Goal: Task Accomplishment & Management: Manage account settings

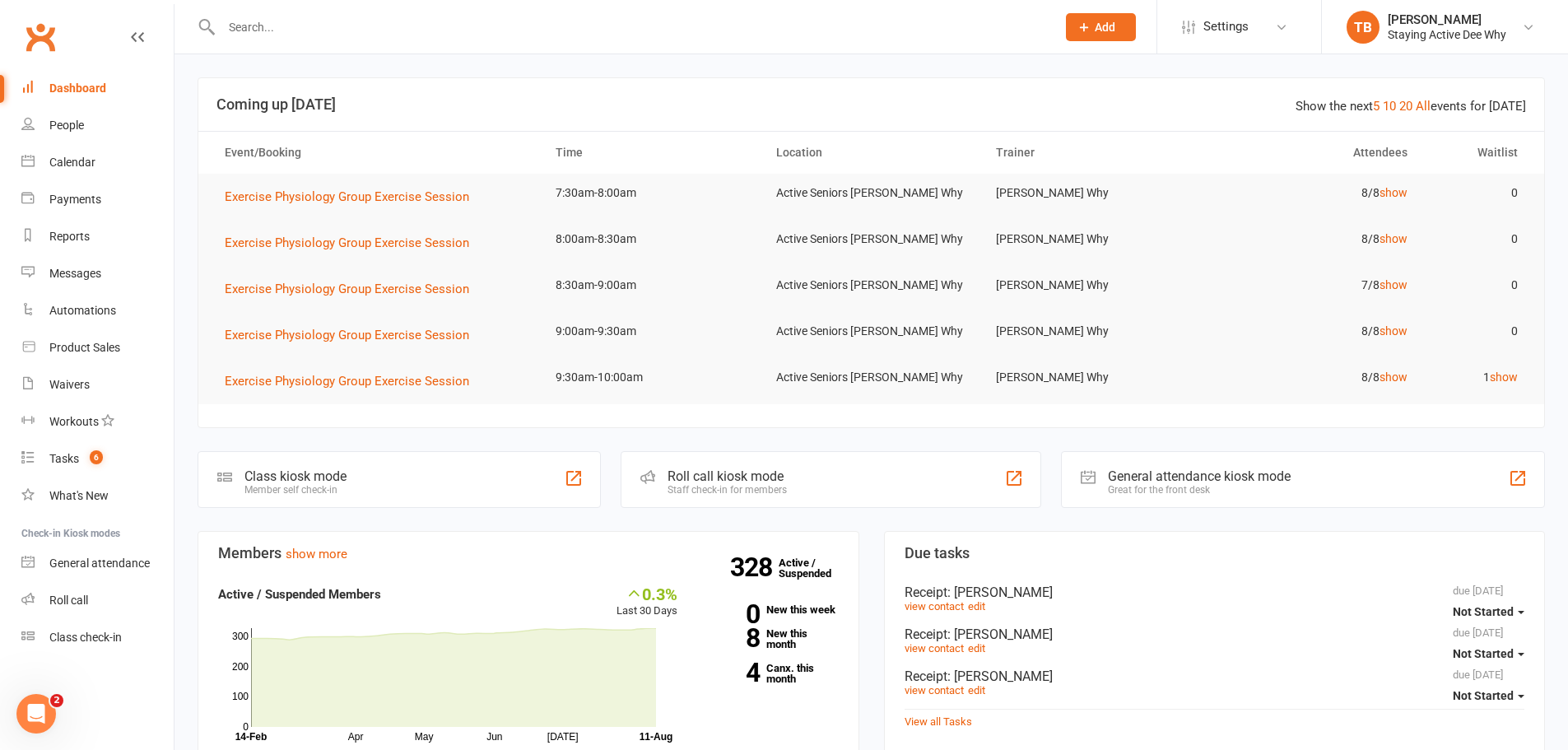
click at [383, 25] on input "text" at bounding box center [630, 27] width 828 height 23
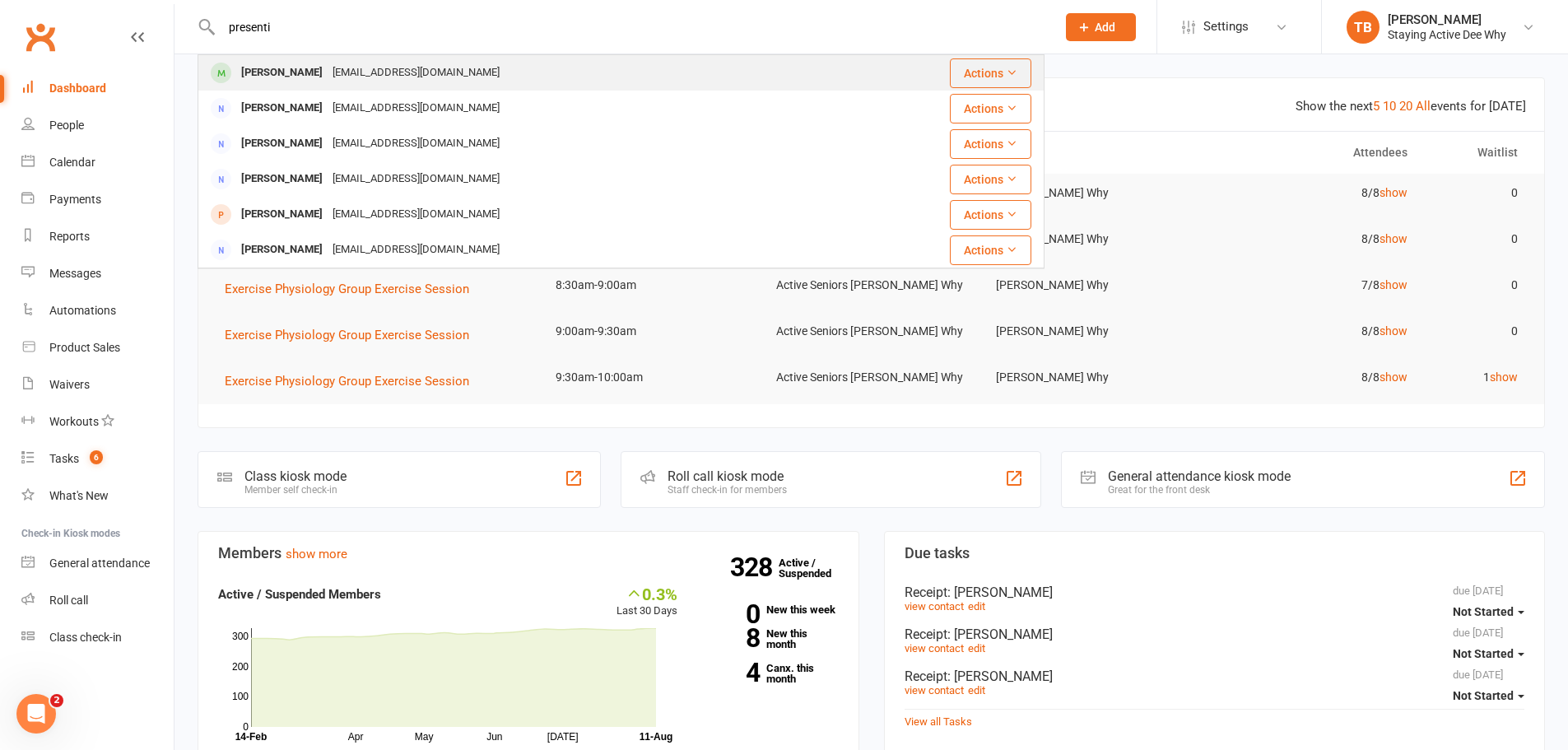
type input "presenti"
click at [345, 78] on div "[EMAIL_ADDRESS][DOMAIN_NAME]" at bounding box center [416, 73] width 177 height 24
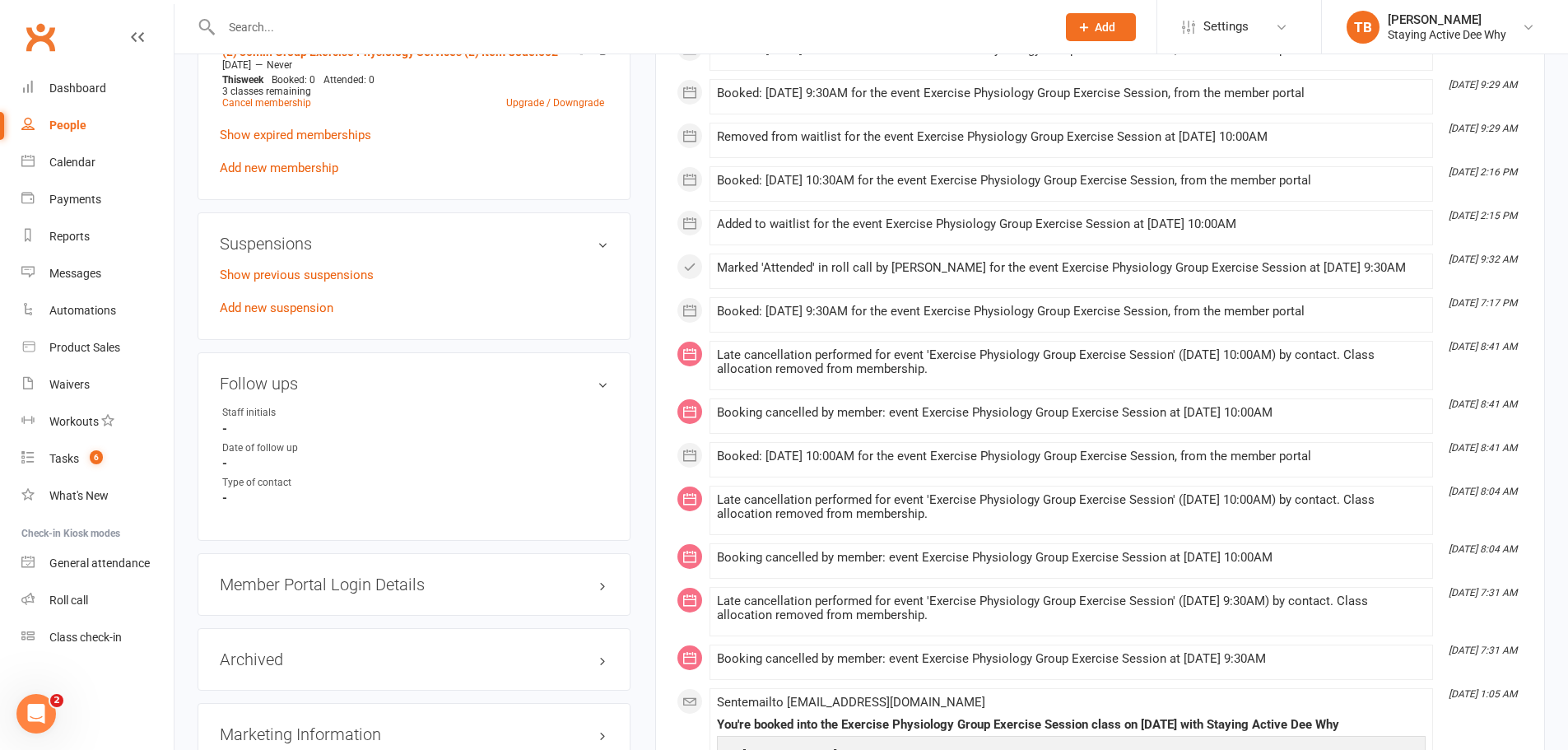
scroll to position [1153, 0]
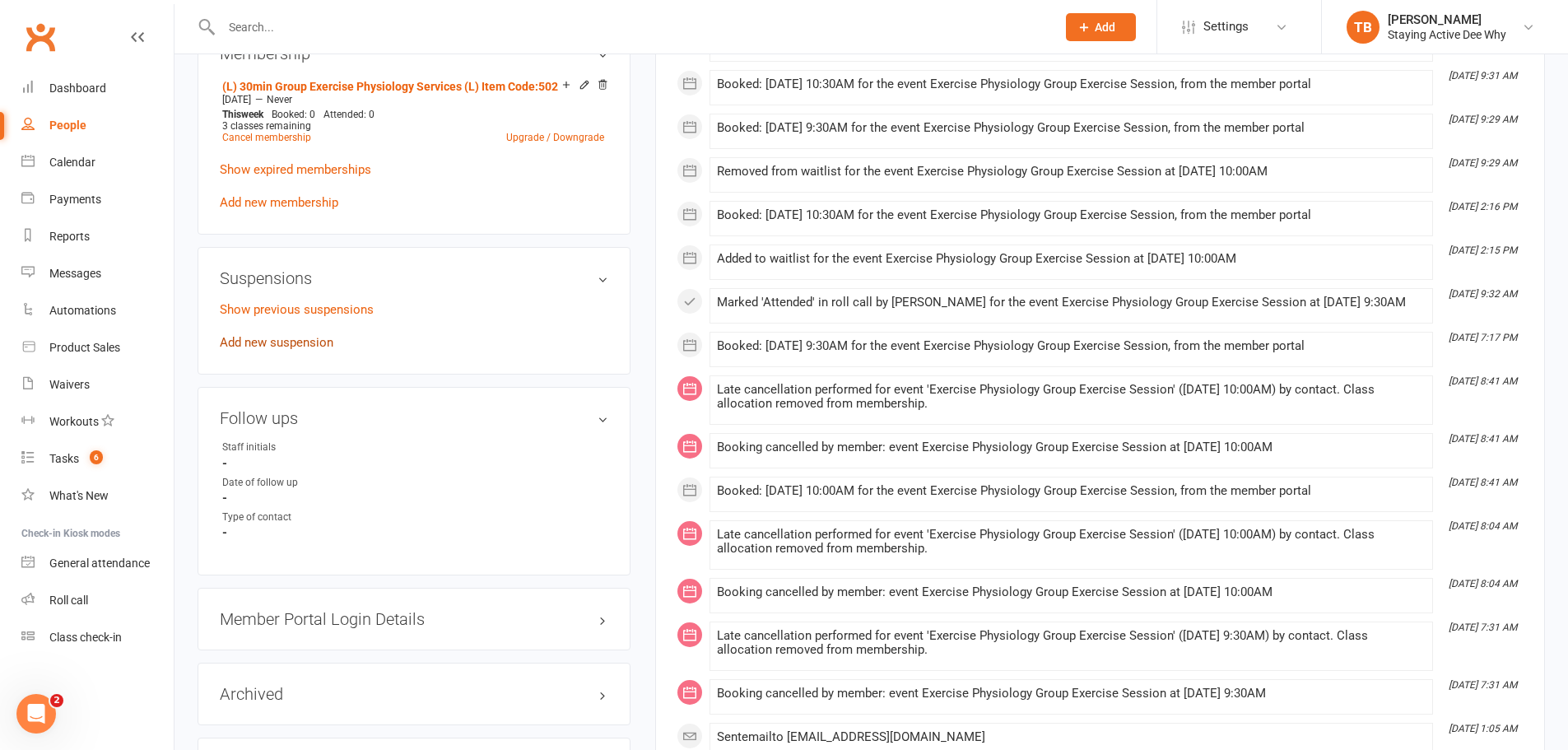
click at [242, 338] on link "Add new suspension" at bounding box center [276, 342] width 114 height 15
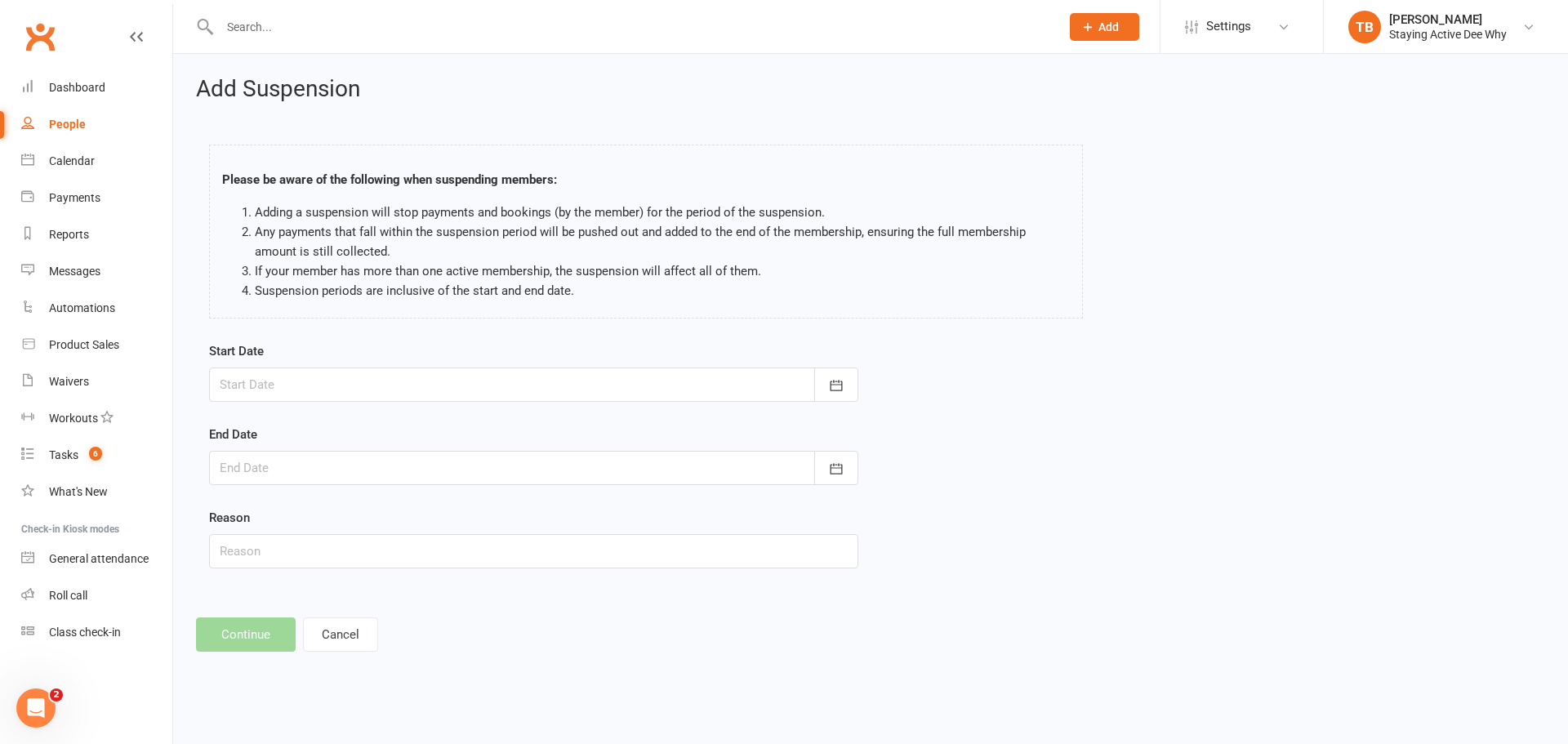
click at [470, 394] on div at bounding box center [533, 385] width 649 height 34
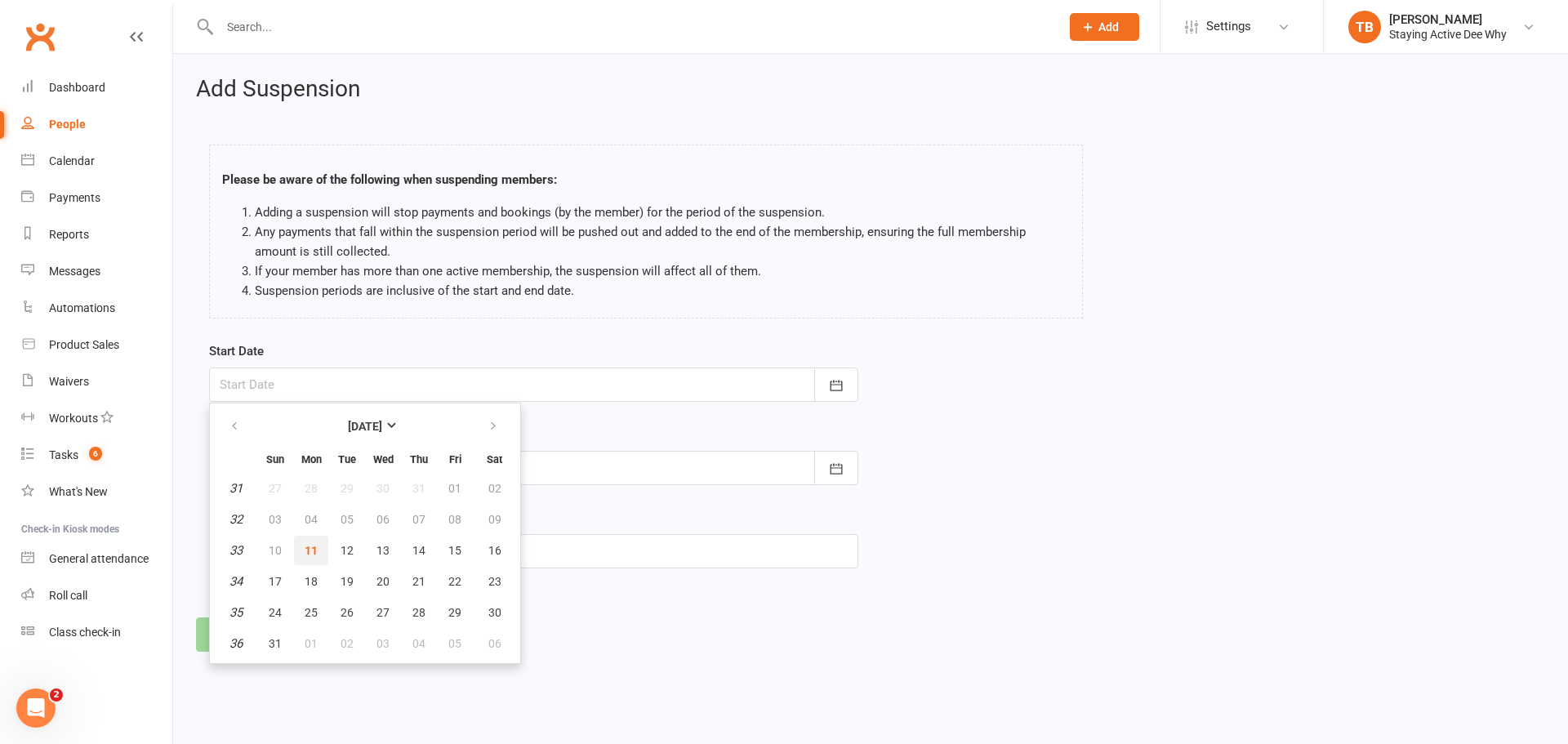
click at [309, 548] on span "11" at bounding box center [311, 550] width 13 height 13
type input "[DATE]"
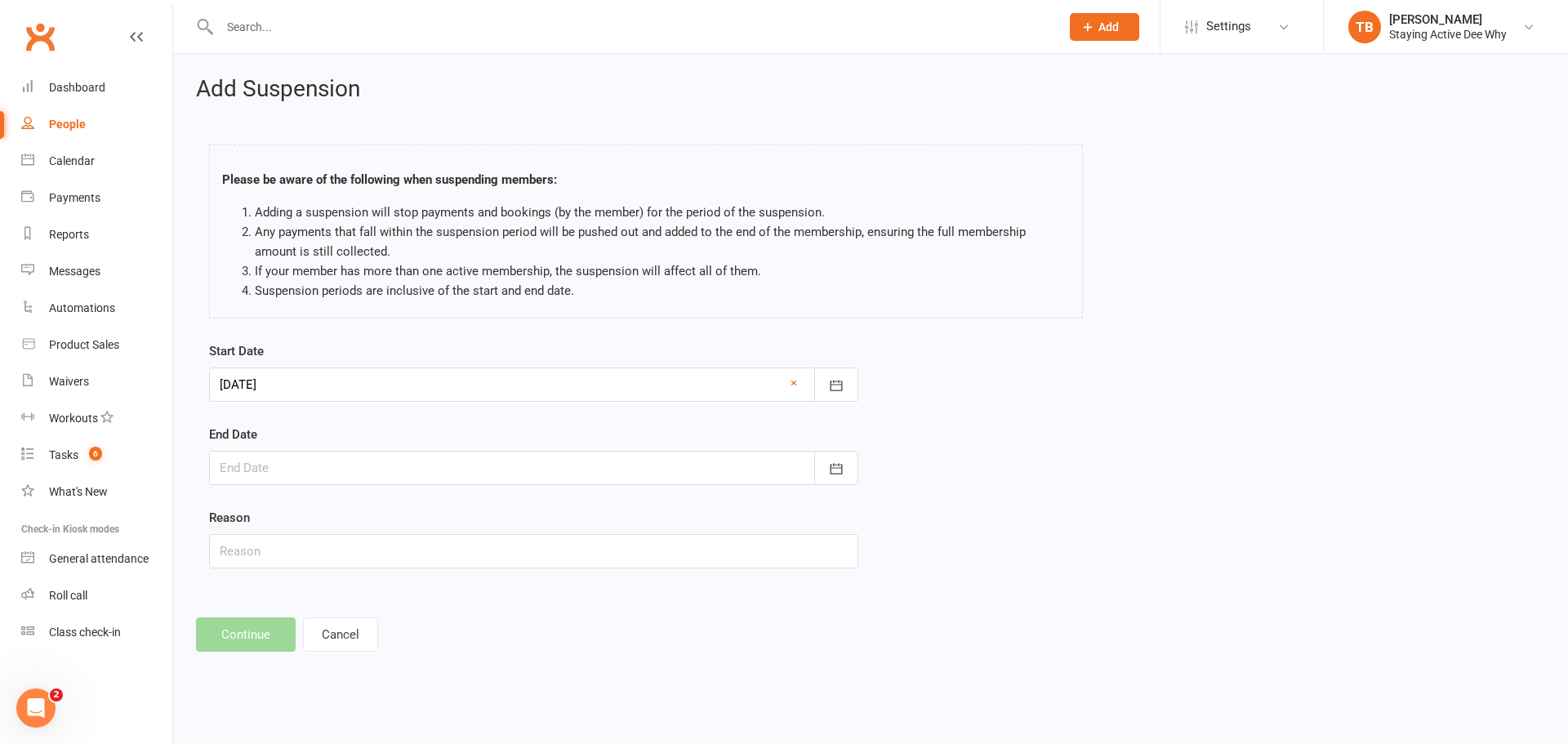
click at [305, 484] on div at bounding box center [533, 468] width 649 height 34
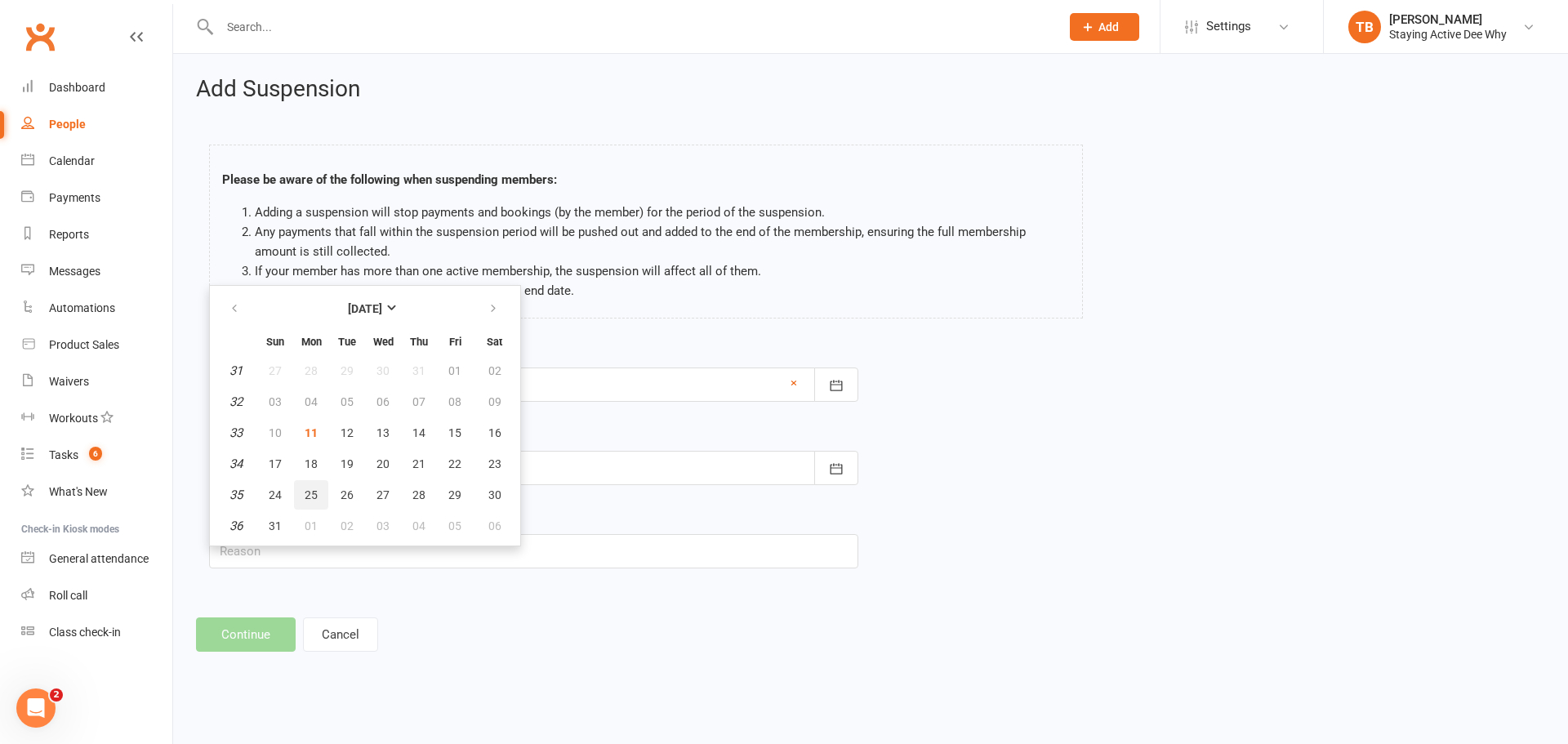
click at [312, 489] on span "25" at bounding box center [311, 495] width 13 height 13
type input "[DATE]"
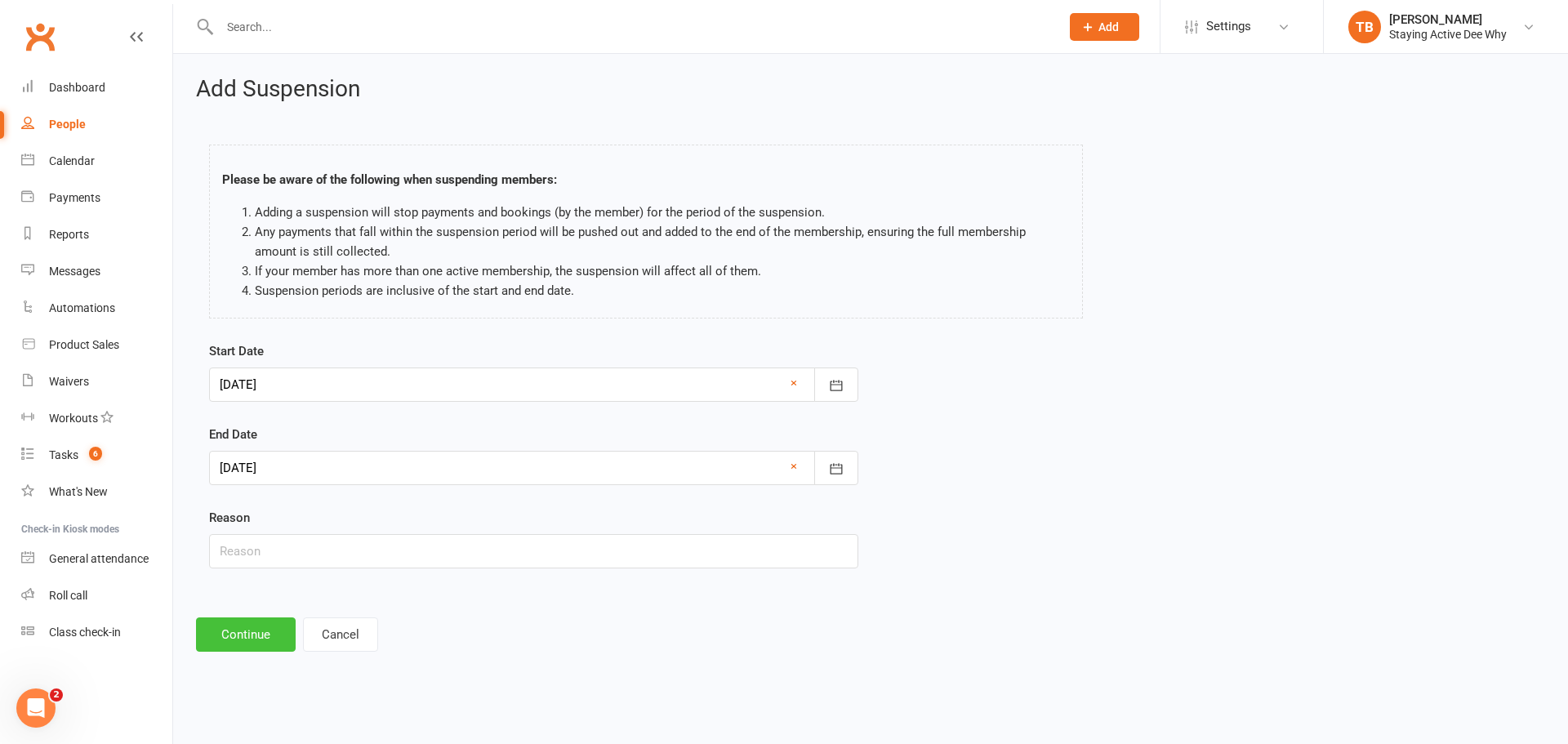
click at [238, 622] on button "Continue" at bounding box center [246, 634] width 100 height 34
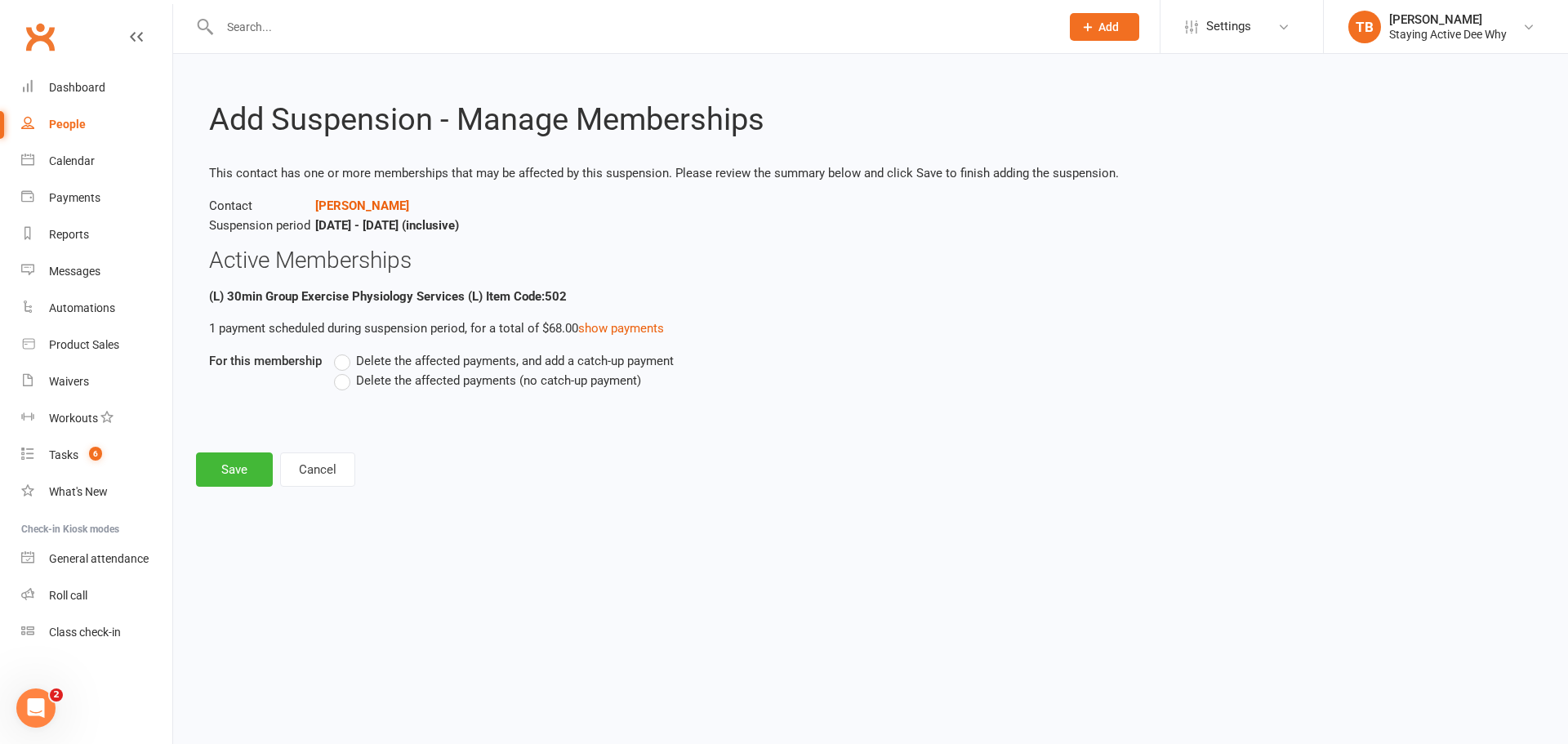
click at [429, 383] on span "Delete the affected payments (no catch-up payment)" at bounding box center [499, 379] width 285 height 17
click at [345, 371] on input "Delete the affected payments (no catch-up payment)" at bounding box center [339, 371] width 11 height 0
click at [220, 468] on button "Save" at bounding box center [234, 470] width 77 height 34
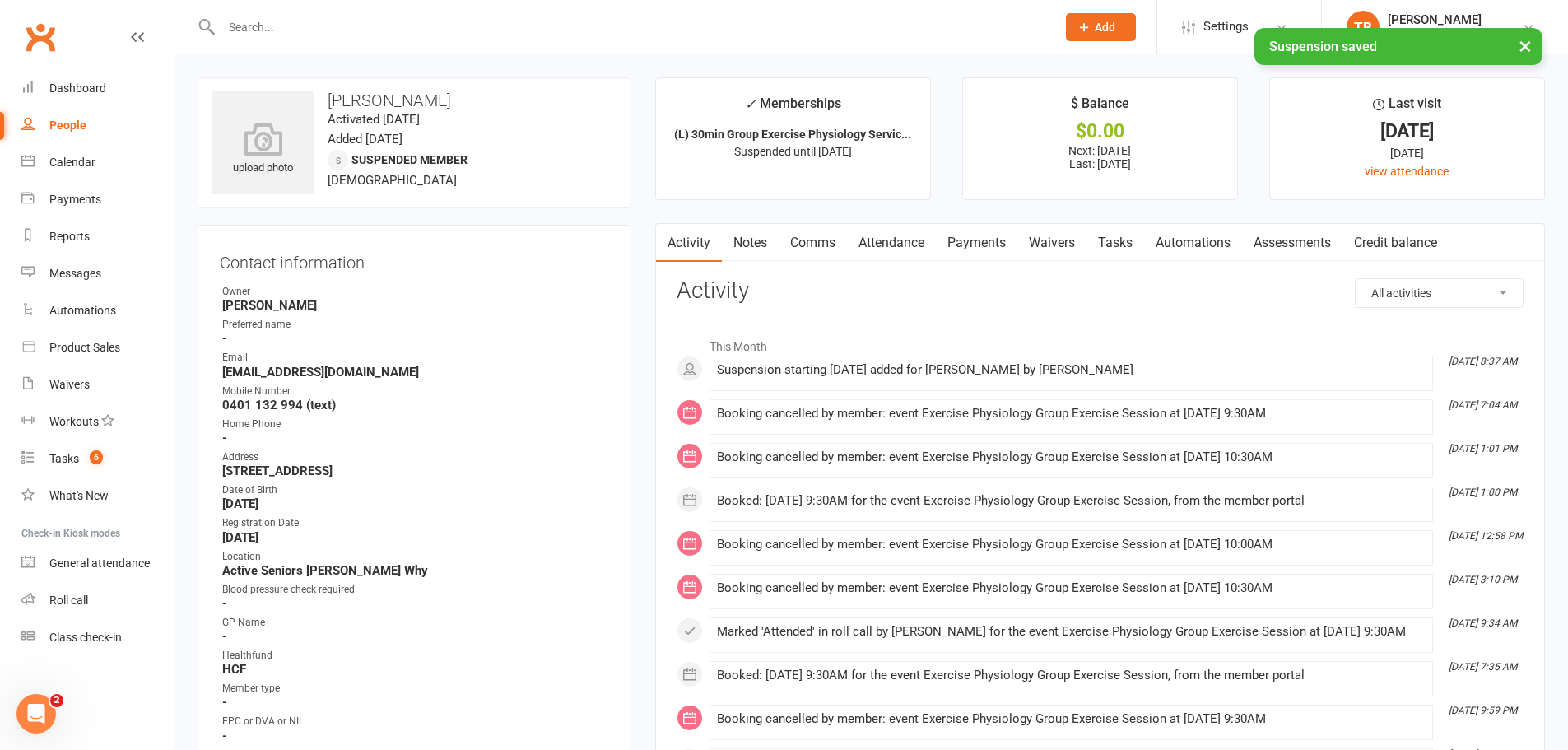
click at [985, 241] on link "Payments" at bounding box center [976, 243] width 82 height 38
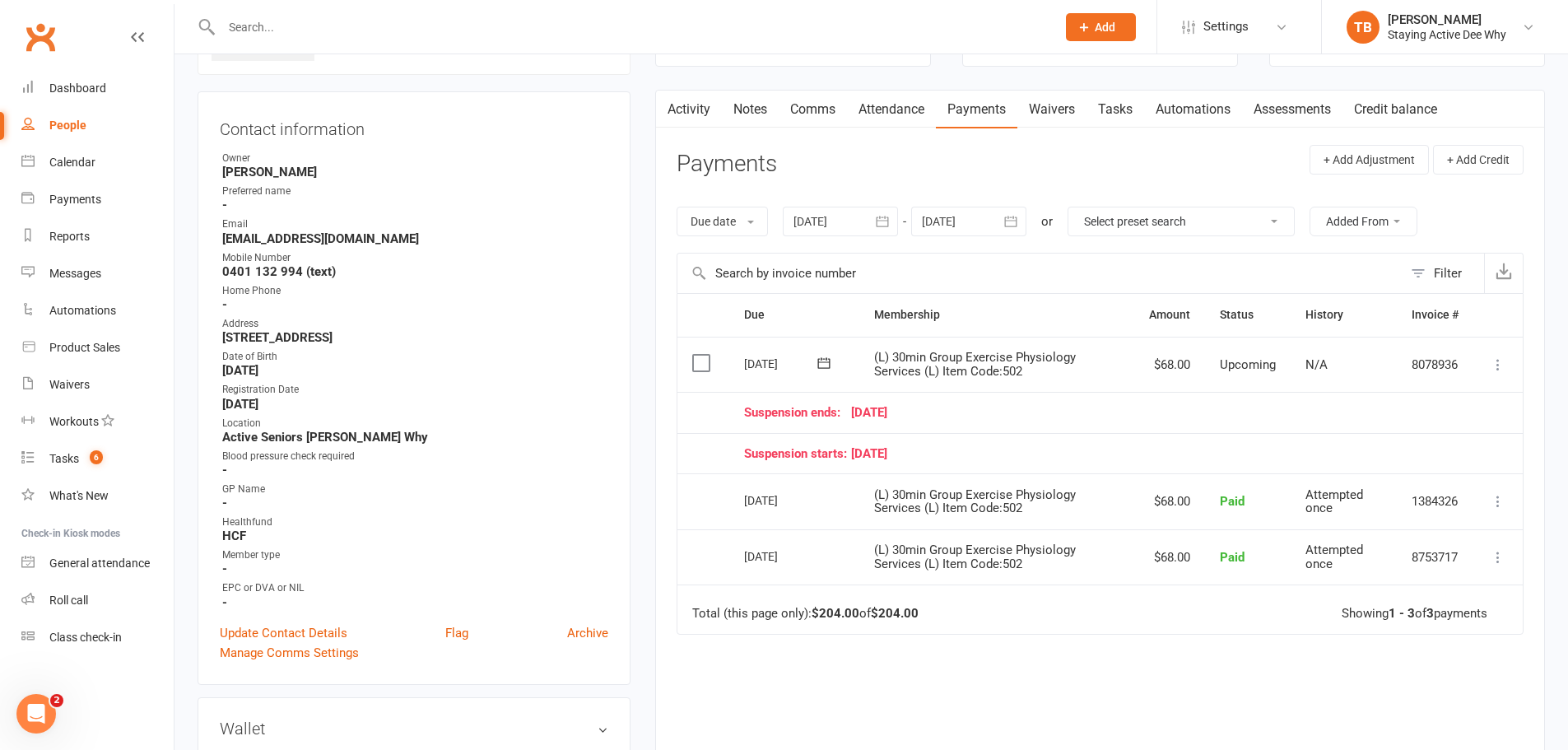
scroll to position [247, 0]
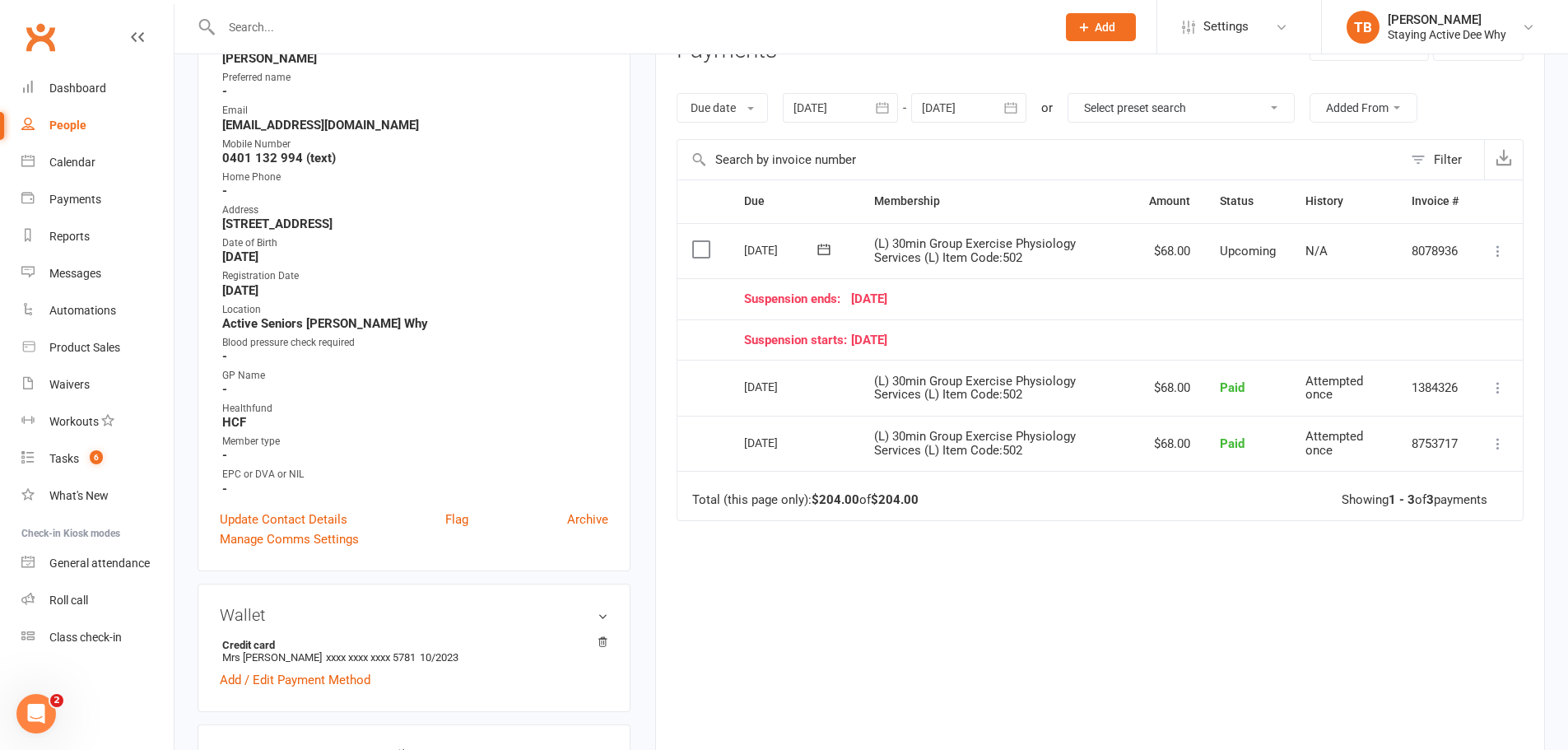
click at [1061, 606] on div "Due Contact Membership Amount Status History Invoice # Select this [DATE] [PERS…" at bounding box center [1099, 455] width 847 height 553
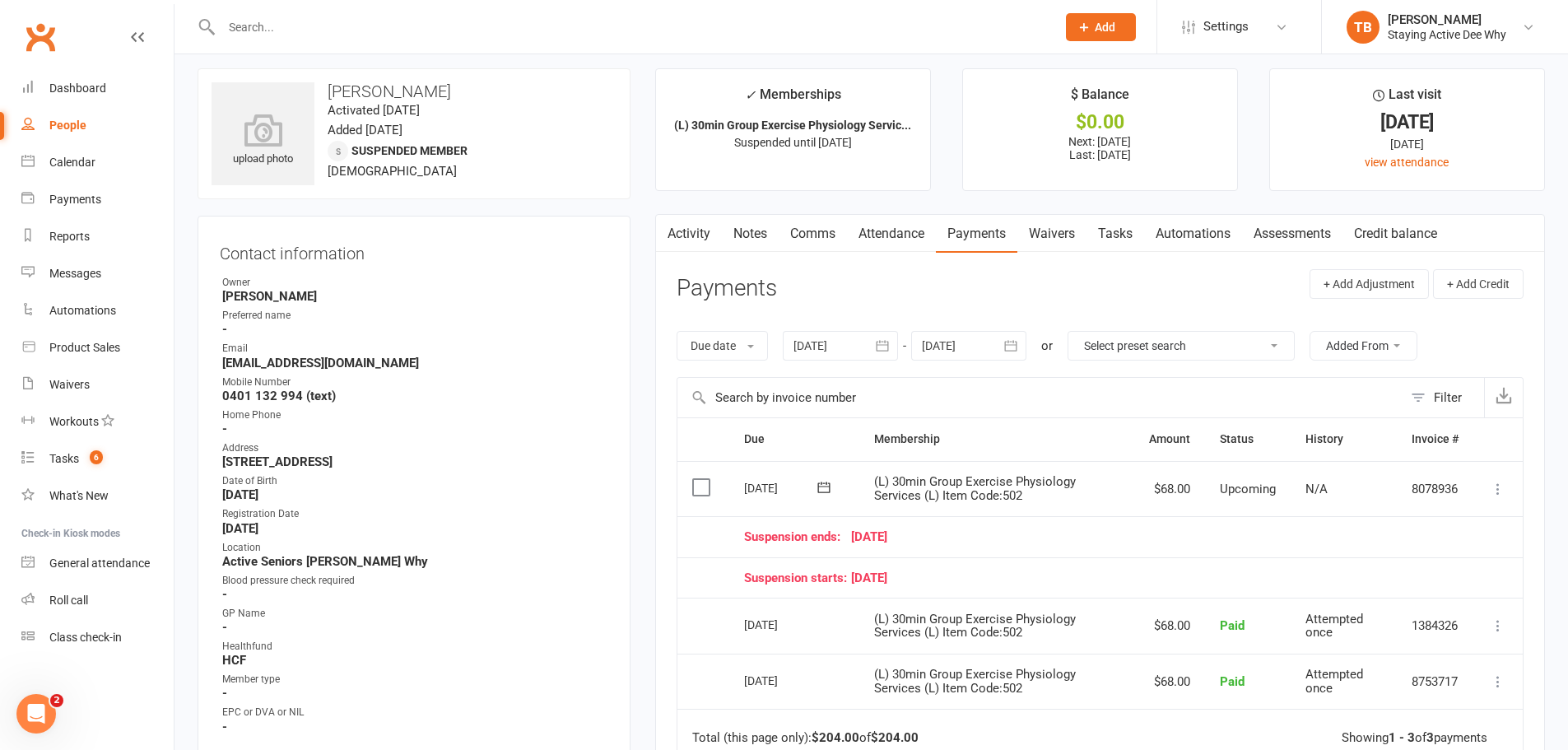
scroll to position [0, 0]
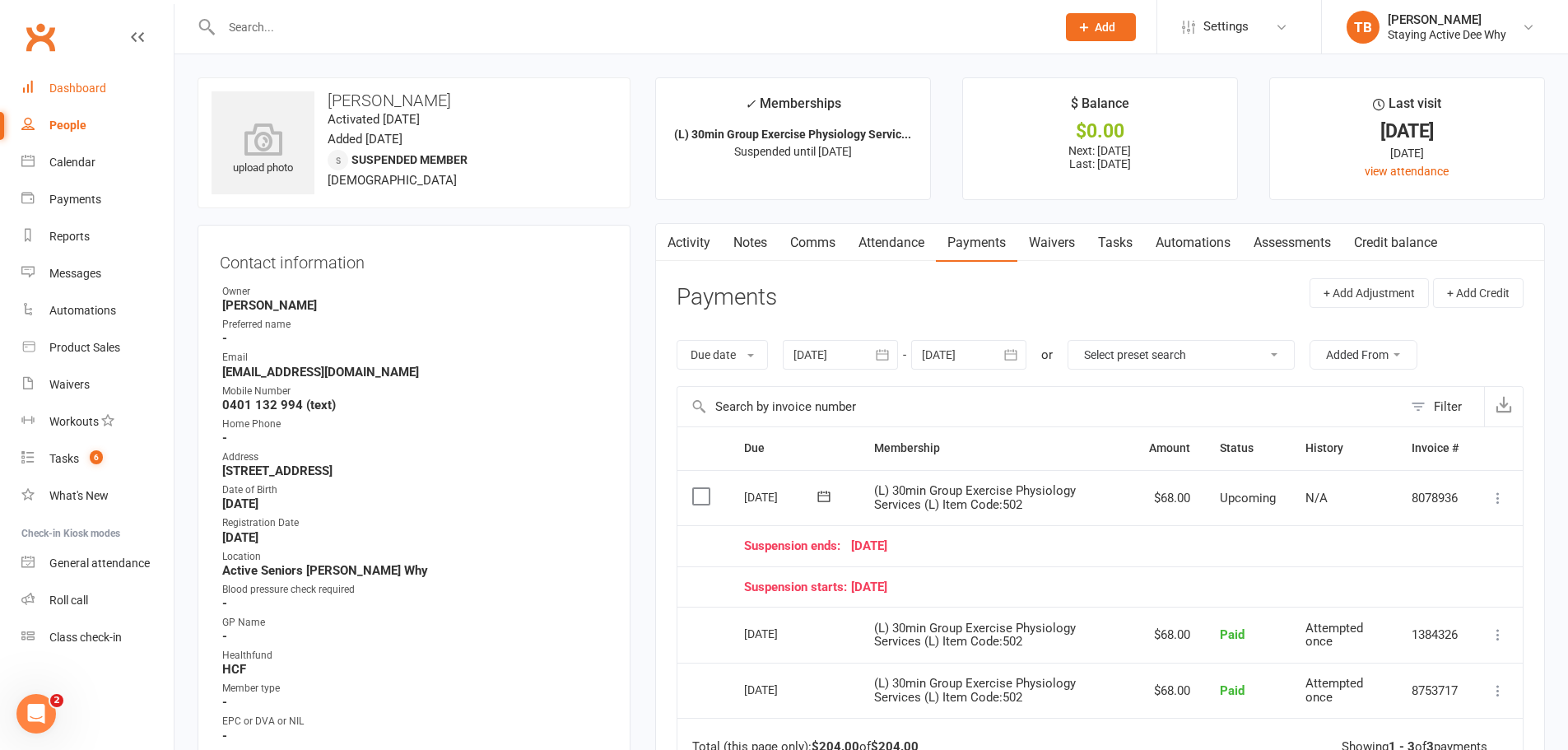
click at [89, 87] on div "Dashboard" at bounding box center [78, 88] width 57 height 13
